Goal: Task Accomplishment & Management: Use online tool/utility

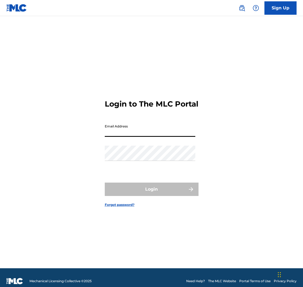
type input "[EMAIL_ADDRESS][DOMAIN_NAME]"
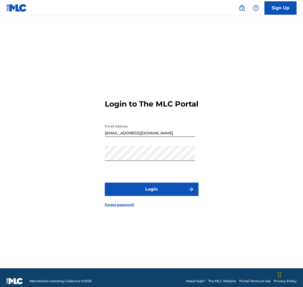
click at [130, 195] on button "Login" at bounding box center [152, 189] width 94 height 13
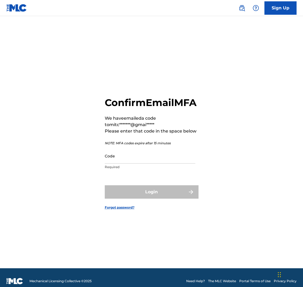
click at [118, 161] on input "Code" at bounding box center [150, 155] width 90 height 15
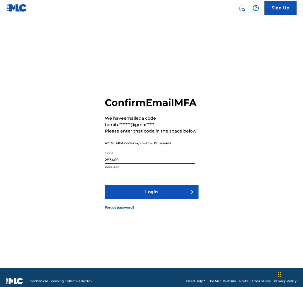
type input "283465"
click at [133, 204] on form "Confirm Email MFA We have emailed a code to mitc*******@gmai***** Please enter …" at bounding box center [152, 148] width 94 height 239
click at [134, 193] on button "Login" at bounding box center [152, 191] width 94 height 13
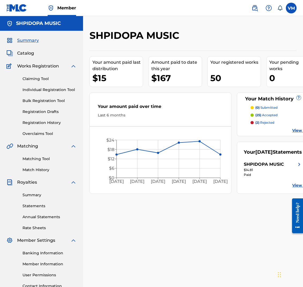
click at [39, 132] on link "Overclaims Tool" at bounding box center [49, 134] width 54 height 6
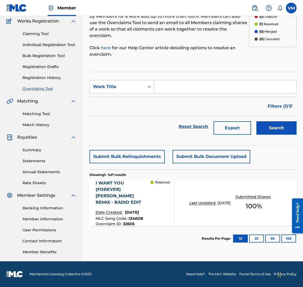
scroll to position [45, 0]
click at [124, 181] on div "I WANT YOU (FOREVER) JOSH BUTLER REMIX - RADIO EDIT" at bounding box center [123, 193] width 55 height 26
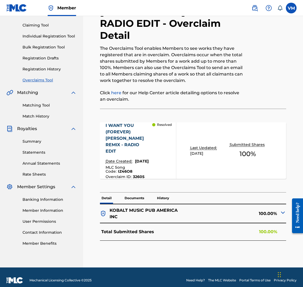
scroll to position [53, 0]
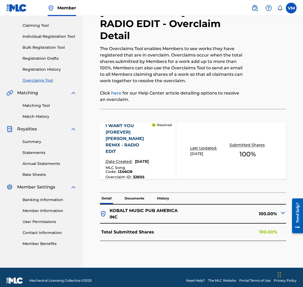
click at [282, 210] on img at bounding box center [282, 213] width 6 height 6
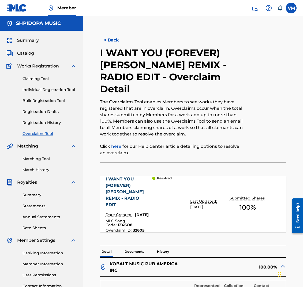
scroll to position [0, 0]
click at [25, 52] on span "Catalog" at bounding box center [25, 53] width 17 height 6
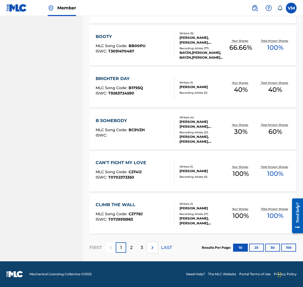
scroll to position [326, 0]
click at [132, 246] on p "2" at bounding box center [131, 247] width 2 height 6
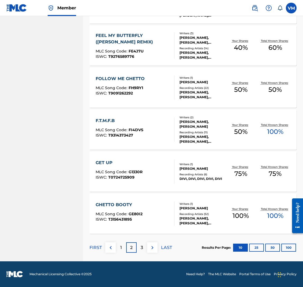
click at [139, 250] on div "3" at bounding box center [141, 247] width 10 height 10
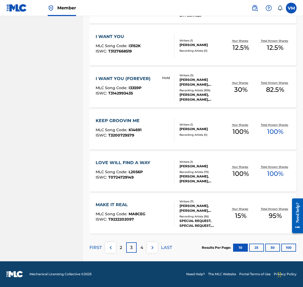
click at [140, 245] on div "4" at bounding box center [141, 247] width 10 height 10
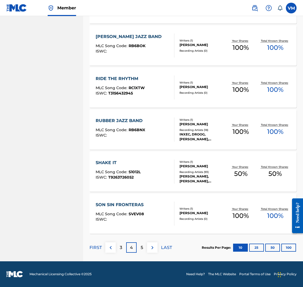
click at [144, 245] on div "5" at bounding box center [141, 247] width 10 height 10
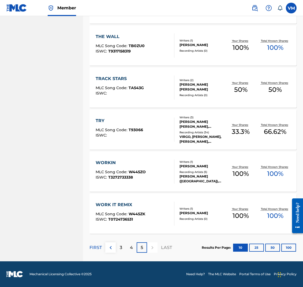
click at [96, 248] on p "FIRST" at bounding box center [95, 247] width 12 height 6
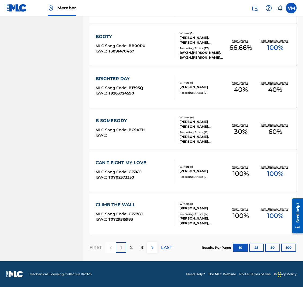
click at [130, 249] on p "2" at bounding box center [131, 247] width 2 height 6
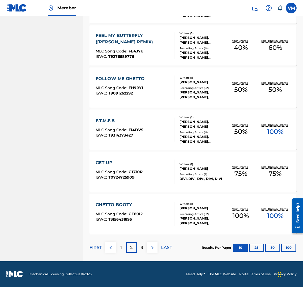
click at [140, 245] on div "3" at bounding box center [141, 247] width 10 height 10
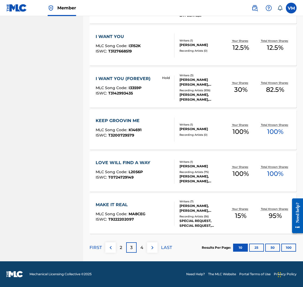
click at [144, 246] on div "4" at bounding box center [141, 247] width 10 height 10
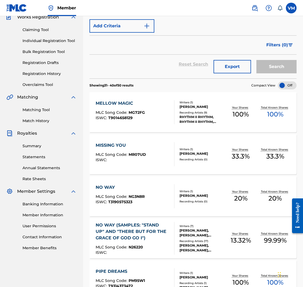
scroll to position [48, 0]
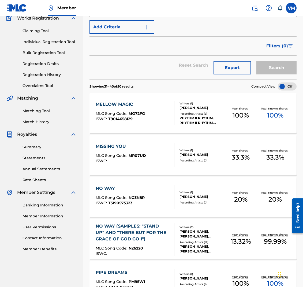
click at [33, 85] on link "Overclaims Tool" at bounding box center [49, 86] width 54 height 6
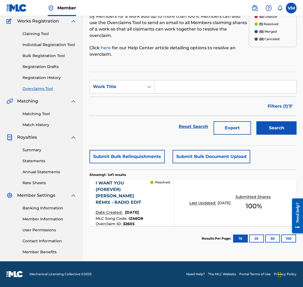
scroll to position [45, 0]
click at [135, 188] on div "I WANT YOU (FOREVER) JOSH BUTLER REMIX - RADIO EDIT" at bounding box center [123, 193] width 55 height 26
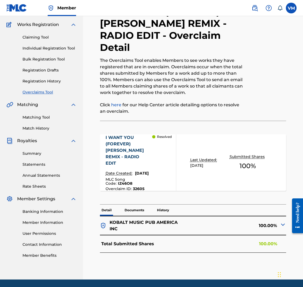
scroll to position [44, 0]
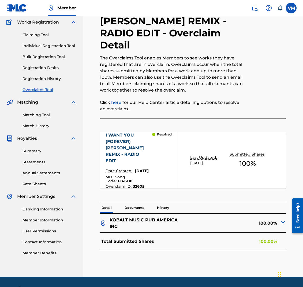
click at [281, 219] on img at bounding box center [282, 222] width 6 height 6
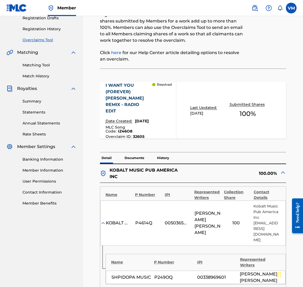
scroll to position [94, 0]
click at [173, 219] on div "00503659557" at bounding box center [177, 222] width 24 height 6
